Goal: Navigation & Orientation: Understand site structure

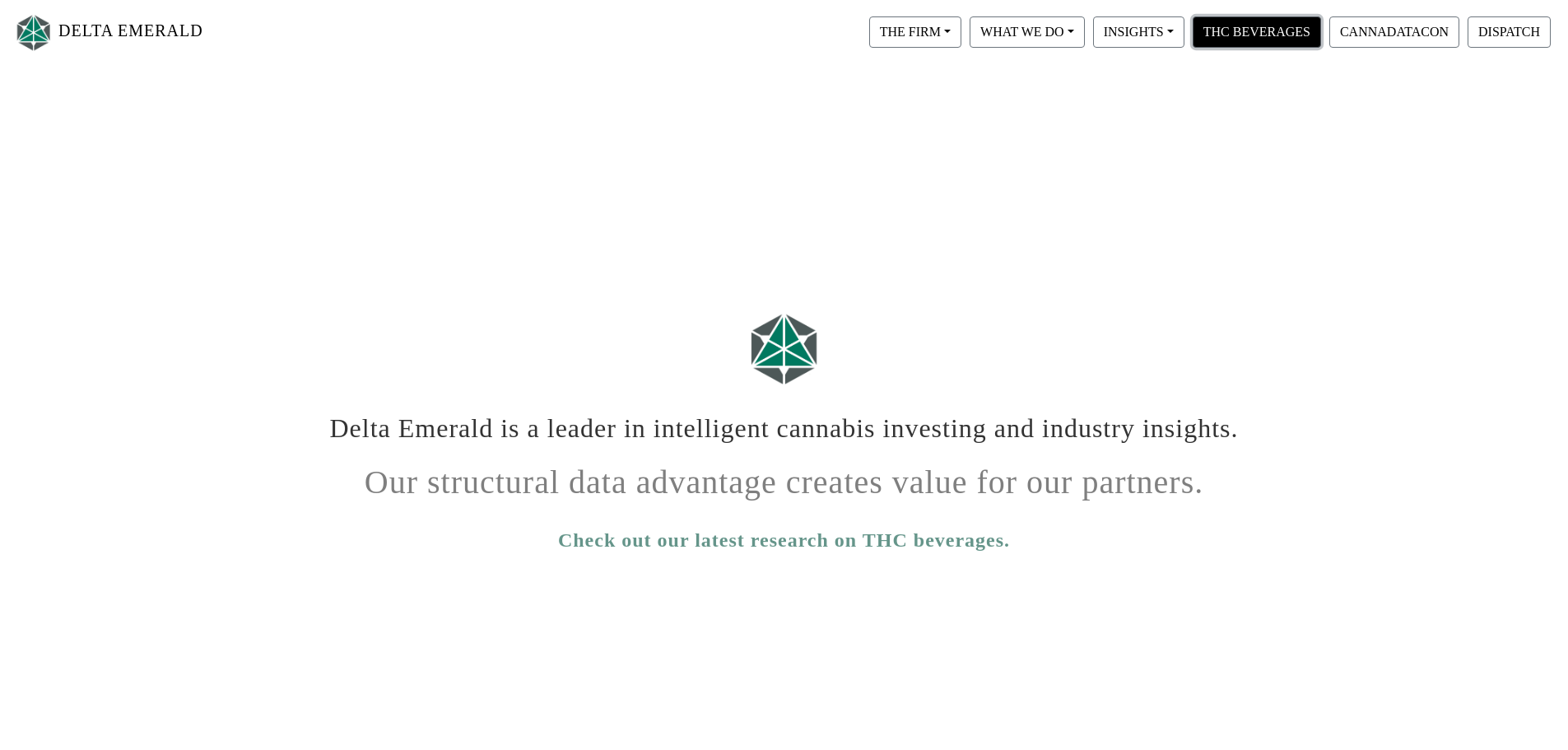
click at [1232, 30] on button "THC BEVERAGES" at bounding box center [1257, 32] width 129 height 31
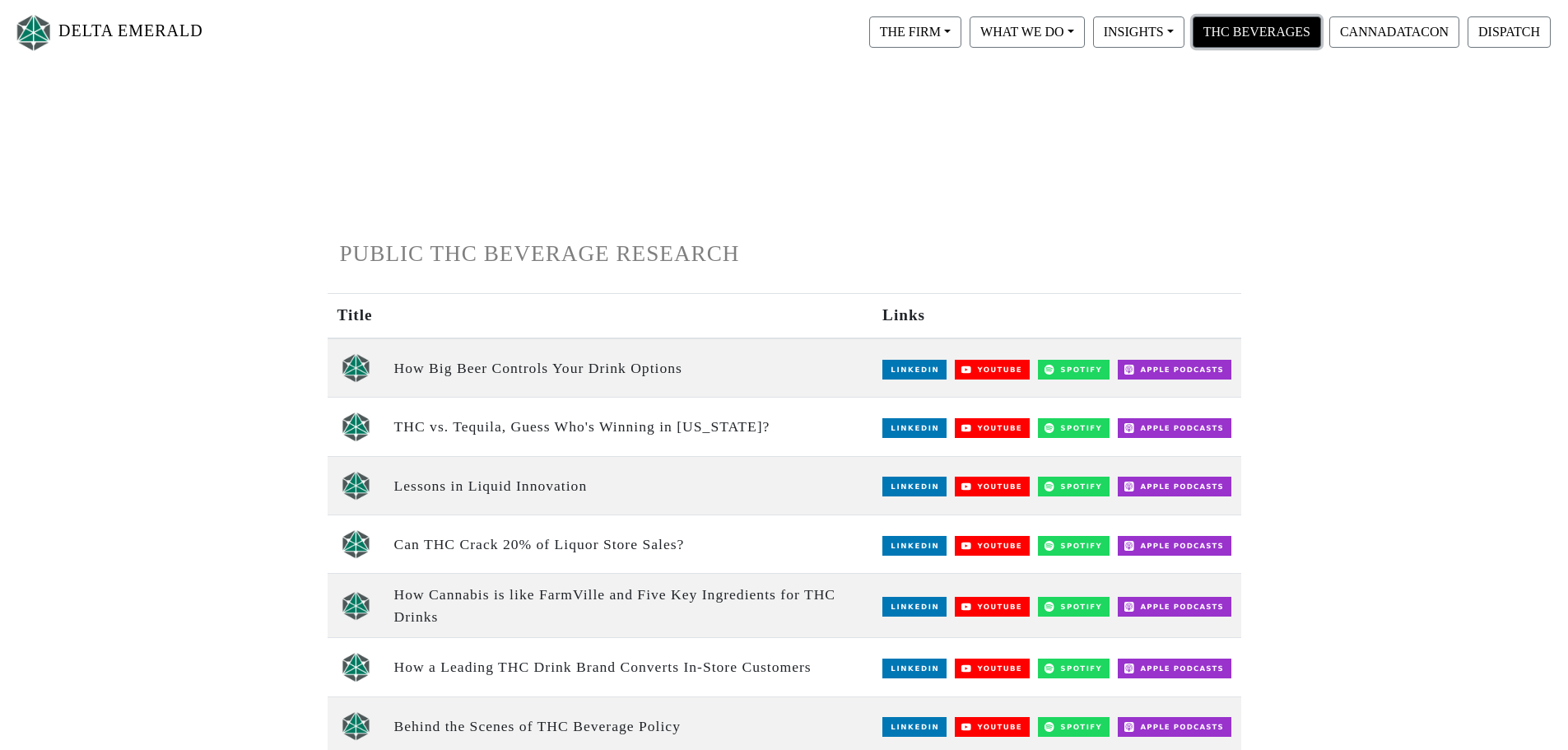
click at [1272, 34] on button "THC BEVERAGES" at bounding box center [1257, 32] width 129 height 31
click at [916, 36] on button "THE FIRM" at bounding box center [915, 32] width 92 height 31
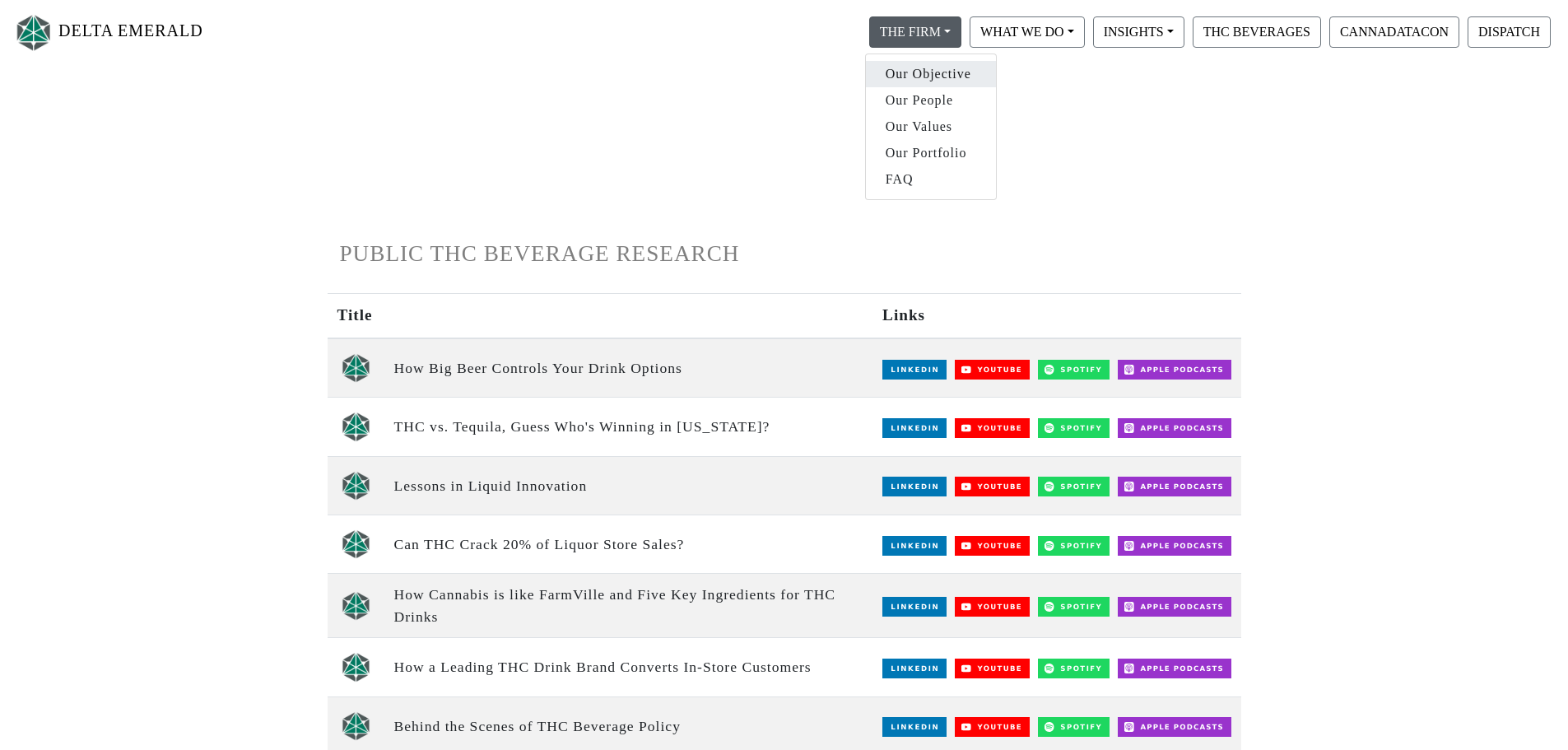
click at [900, 78] on link "Our Objective" at bounding box center [930, 74] width 130 height 26
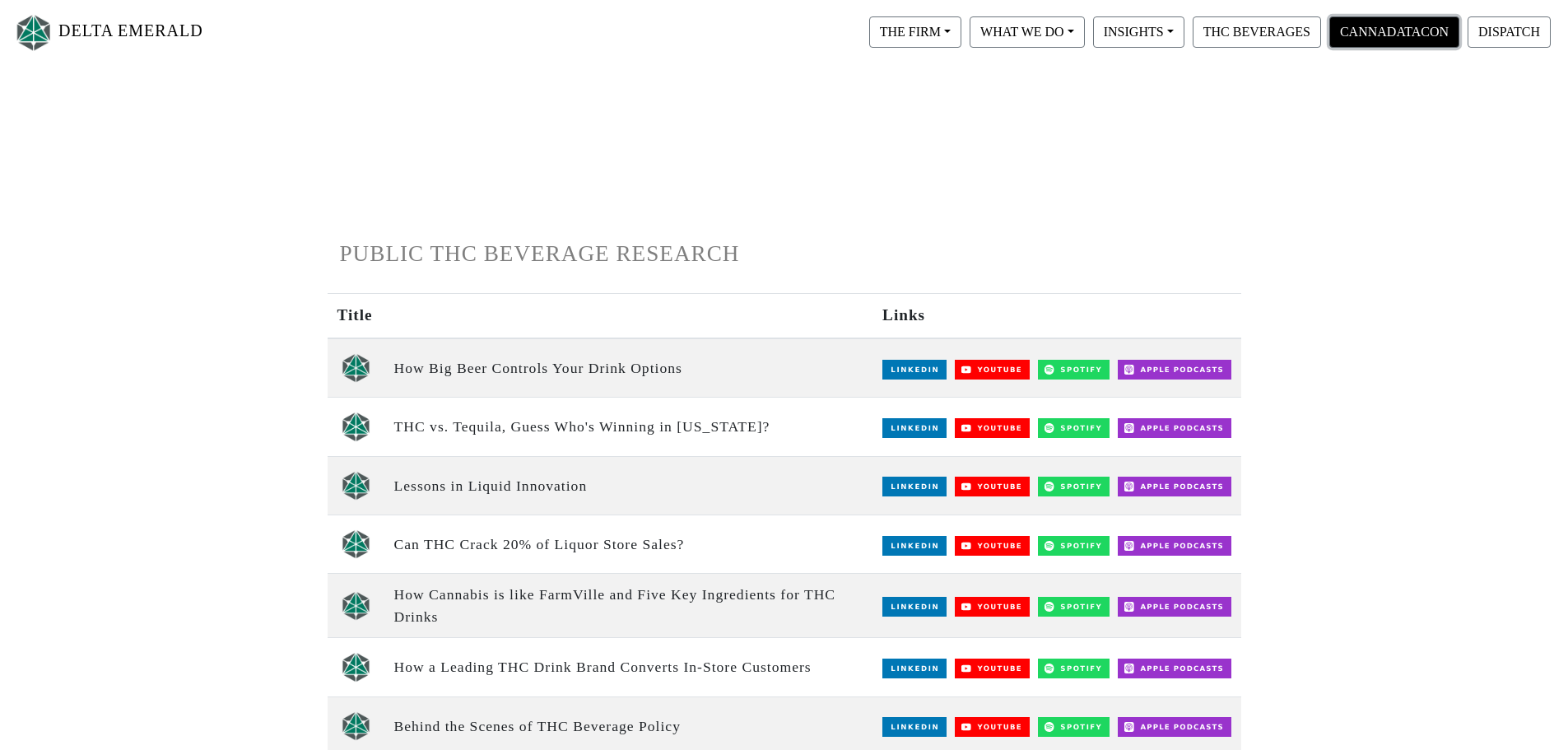
click at [1415, 35] on button "CANNADATACON" at bounding box center [1394, 32] width 130 height 31
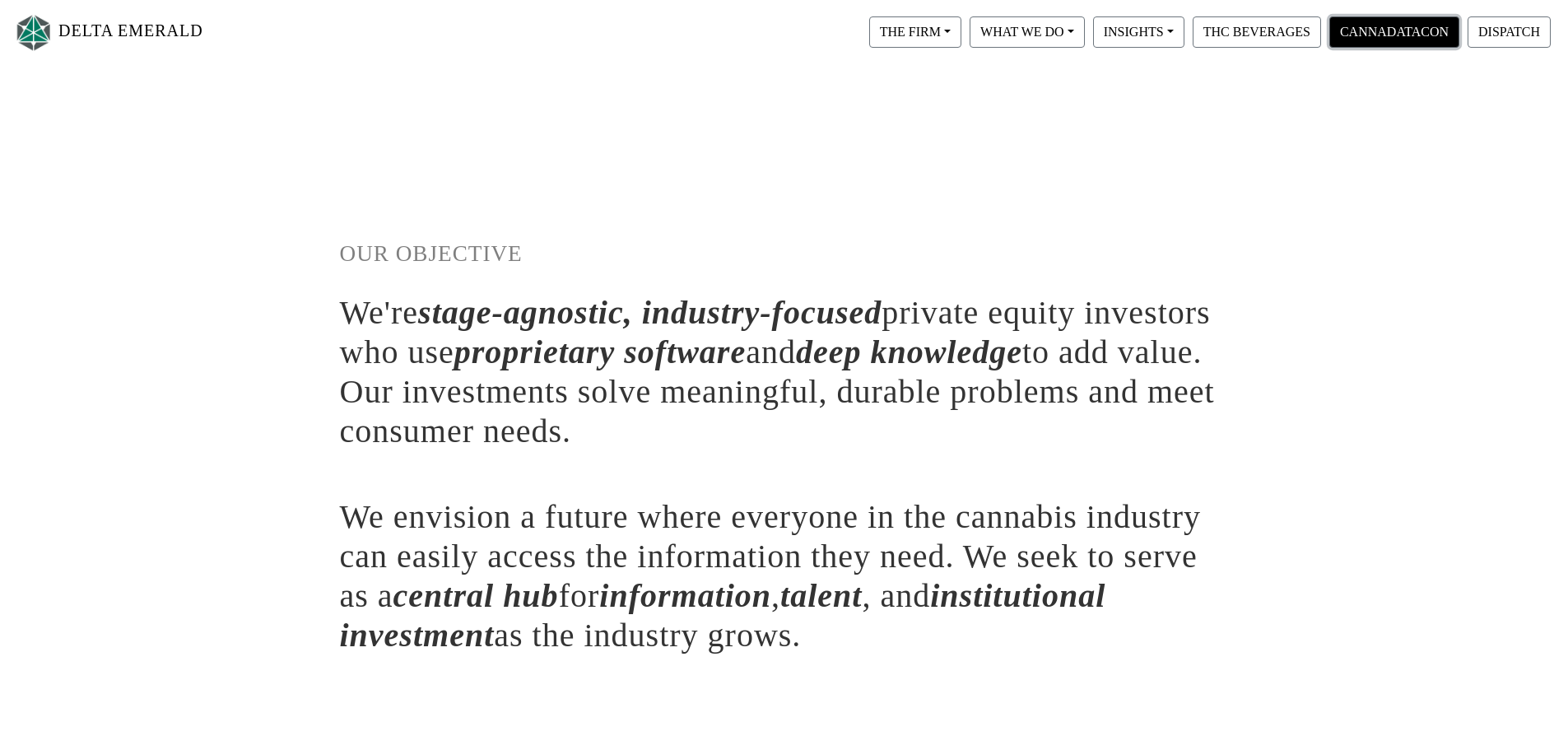
click at [1385, 29] on button "CANNADATACON" at bounding box center [1394, 32] width 130 height 31
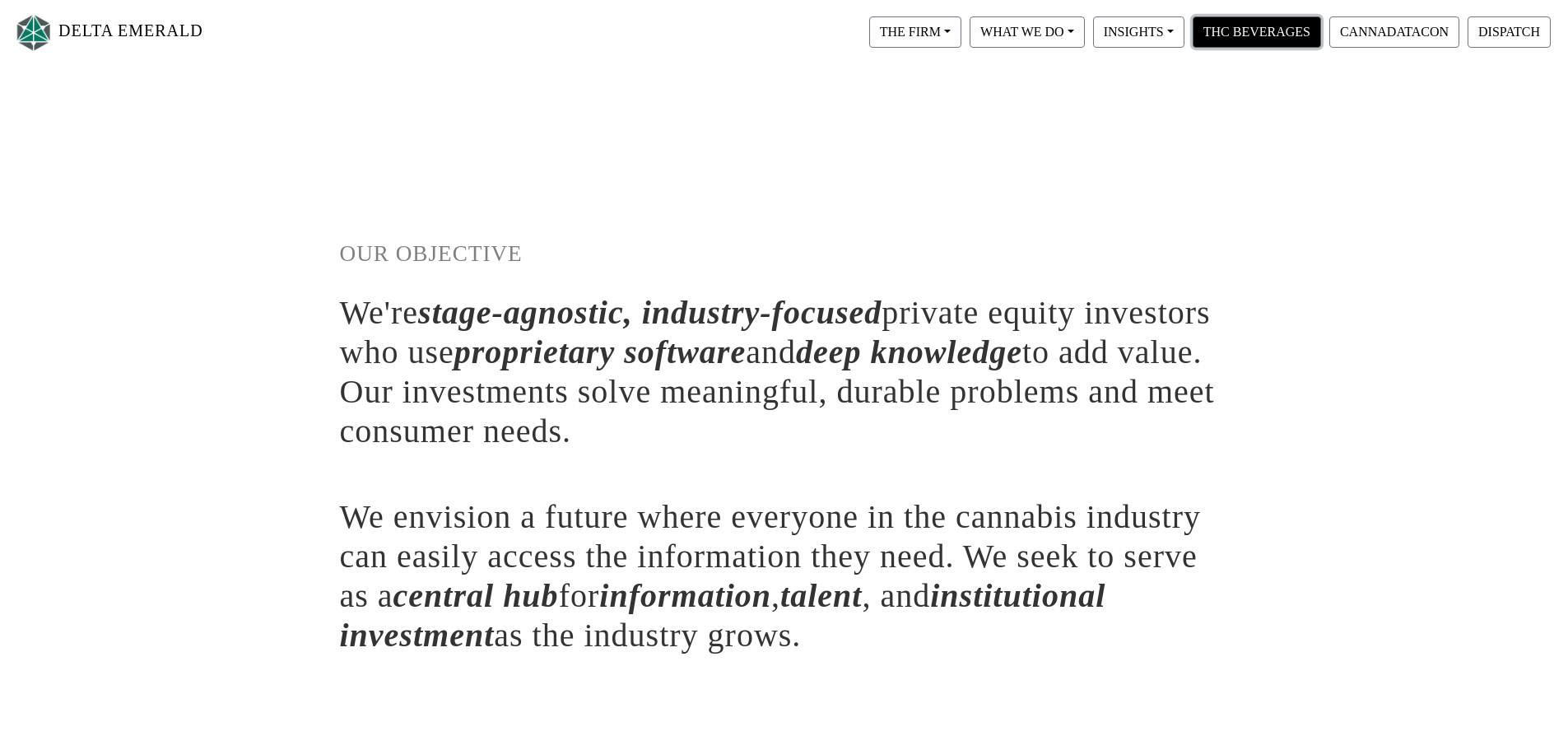
click at [1254, 40] on button "THC BEVERAGES" at bounding box center [1257, 32] width 129 height 31
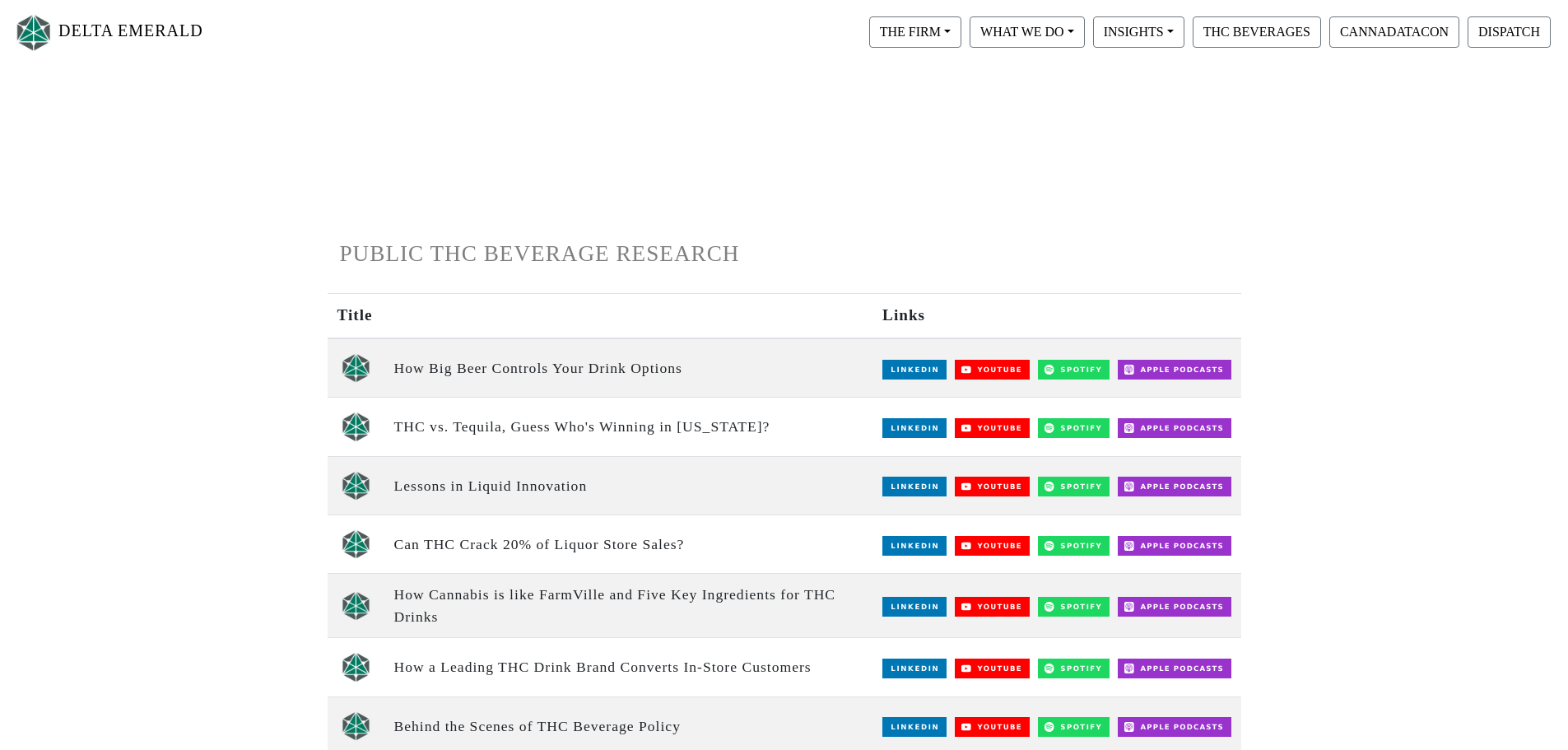
click at [77, 27] on link "DELTA EMERALD" at bounding box center [108, 32] width 190 height 52
